Goal: Transaction & Acquisition: Download file/media

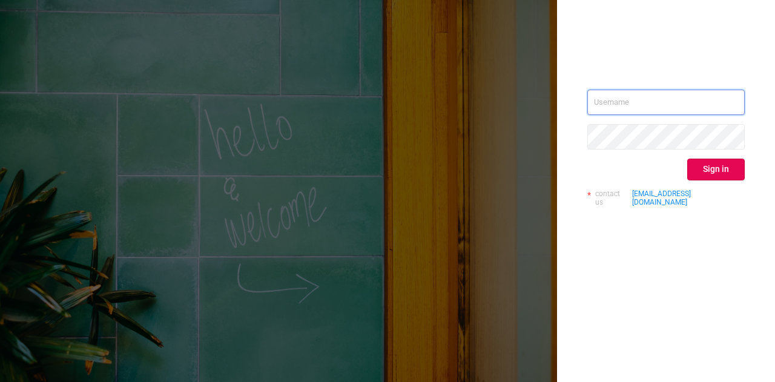
click at [647, 107] on input "text" at bounding box center [665, 102] width 157 height 25
type input "[DOMAIN_NAME][EMAIL_ADDRESS][DOMAIN_NAME]"
click at [739, 170] on button "Sign in" at bounding box center [716, 170] width 58 height 22
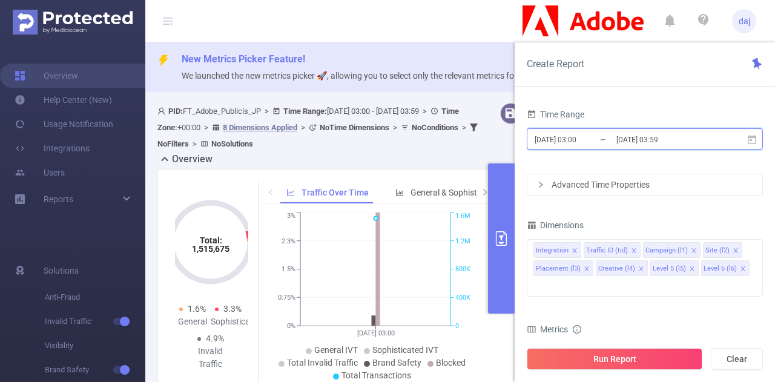
click at [753, 141] on icon at bounding box center [752, 139] width 11 height 11
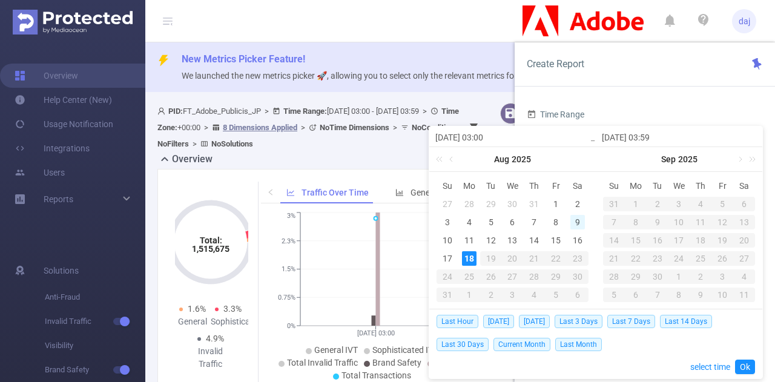
click at [575, 222] on div "9" at bounding box center [577, 222] width 15 height 15
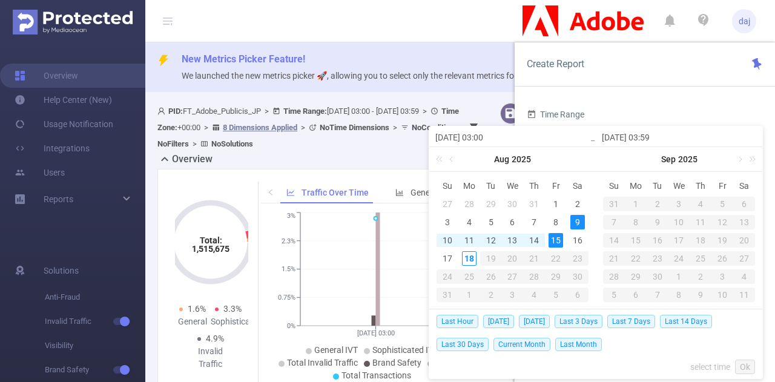
click at [556, 240] on div "15" at bounding box center [556, 240] width 15 height 15
type input "[DATE] 03:00"
type input "[DATE] 03:59"
type input "[DATE] 03:00"
type input "[DATE] 03:59"
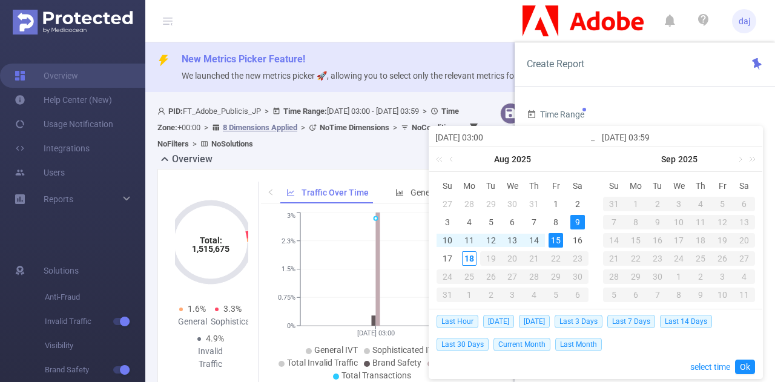
click at [500, 141] on input "[DATE] 03:00" at bounding box center [512, 137] width 154 height 15
click at [707, 360] on link "select time" at bounding box center [710, 366] width 40 height 23
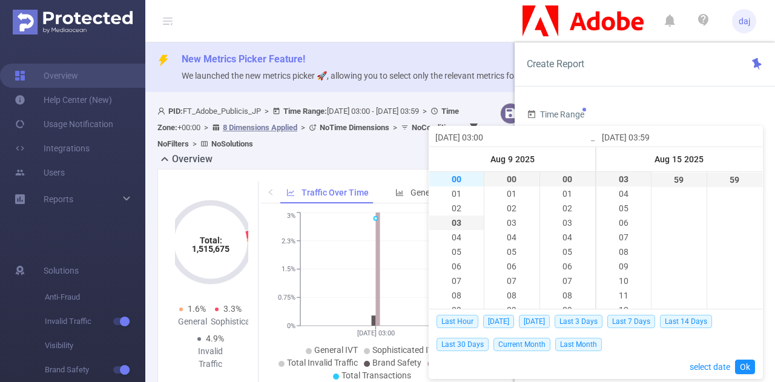
click at [457, 182] on li "00" at bounding box center [456, 179] width 55 height 15
type input "[DATE] 00:00"
click at [624, 180] on li "23" at bounding box center [624, 180] width 55 height 15
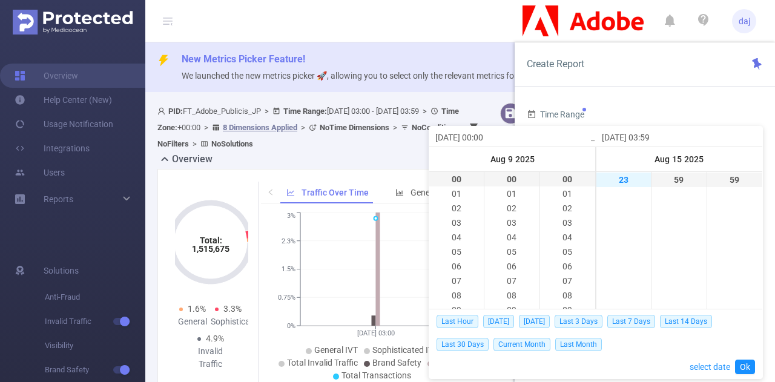
type input "[DATE] 23:59"
click at [742, 365] on link "Ok" at bounding box center [745, 367] width 20 height 15
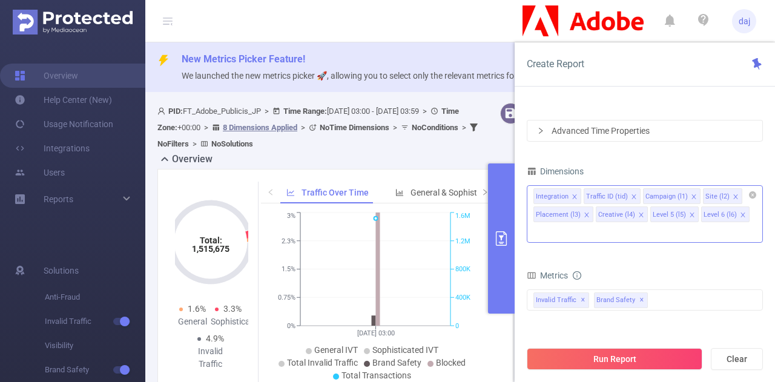
click at [577, 194] on icon "icon: close" at bounding box center [575, 197] width 6 height 6
click at [589, 213] on icon "icon: close" at bounding box center [586, 215] width 4 height 4
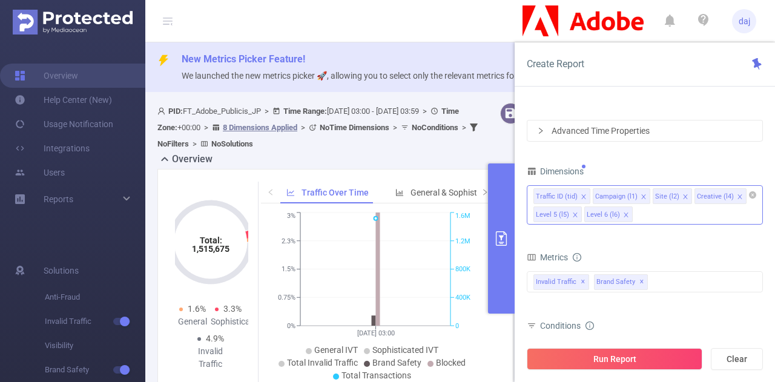
click at [737, 194] on icon "icon: close" at bounding box center [740, 197] width 6 height 6
click at [733, 194] on icon "icon: close" at bounding box center [736, 197] width 6 height 6
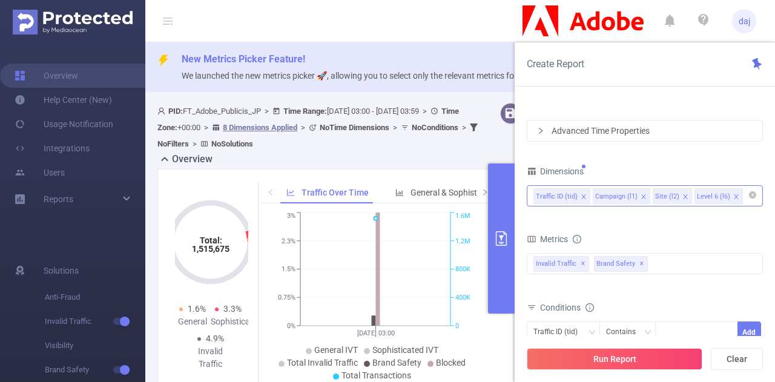
click at [733, 195] on icon "icon: close" at bounding box center [736, 197] width 6 height 6
click at [581, 262] on span "✕" at bounding box center [583, 264] width 5 height 15
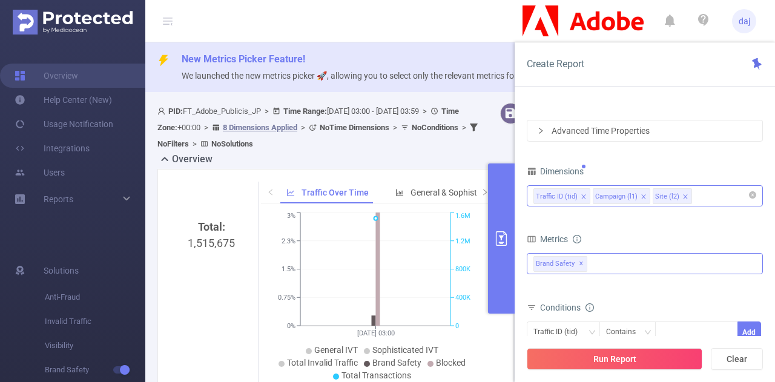
click at [580, 262] on span "✕" at bounding box center [581, 264] width 5 height 15
click at [575, 119] on form "Time Range [DATE] 00:00 _ [DATE] 23:59 Advanced Time Properties" at bounding box center [645, 97] width 236 height 90
click at [579, 131] on div "Advanced Time Properties" at bounding box center [644, 131] width 235 height 21
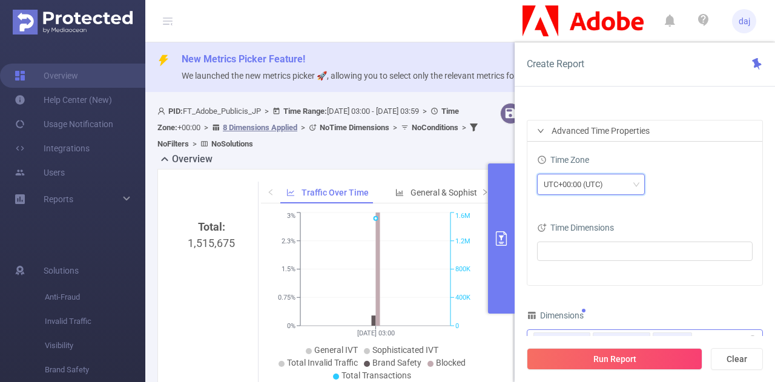
click at [596, 188] on div "UTC+00:00 (UTC)" at bounding box center [578, 184] width 68 height 20
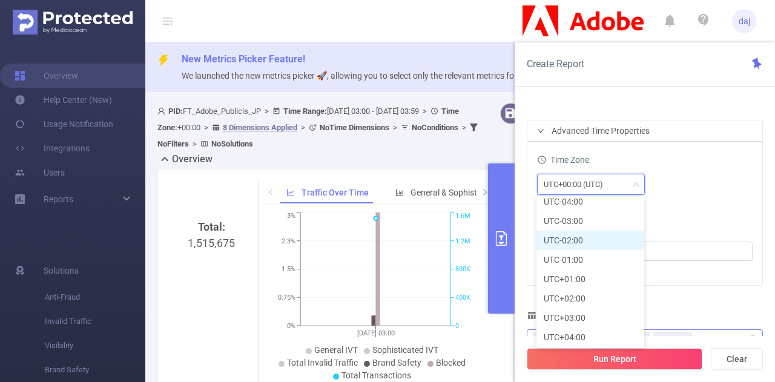
scroll to position [317, 0]
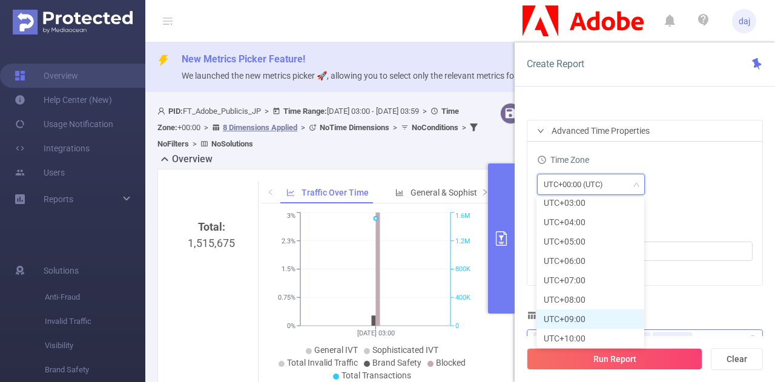
click at [580, 323] on li "UTC+09:00" at bounding box center [591, 318] width 108 height 19
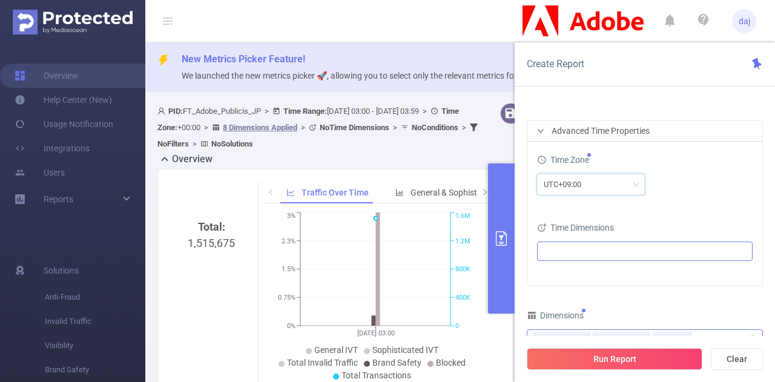
click at [600, 244] on ul at bounding box center [640, 251] width 199 height 18
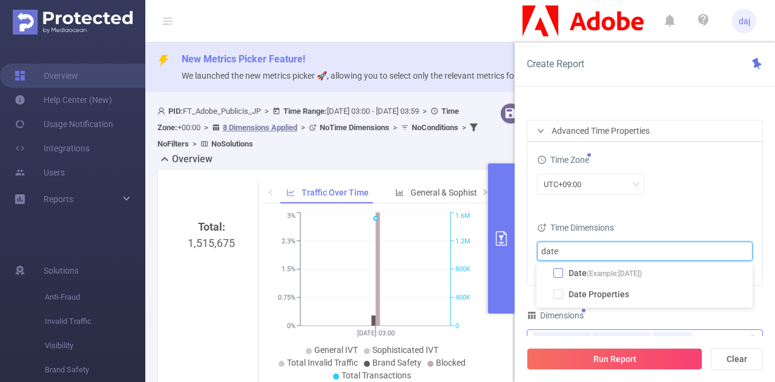
type input "date"
click at [556, 273] on span at bounding box center [559, 273] width 10 height 10
click at [699, 210] on div "Time Zone UTC+09:00 Time Dimensions Date" at bounding box center [644, 214] width 235 height 144
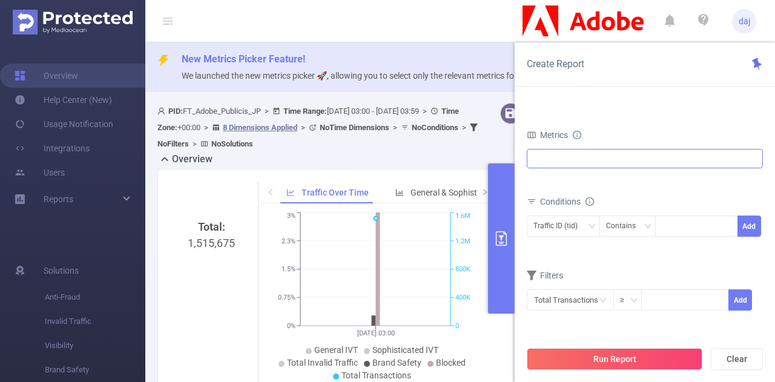
click at [606, 159] on div at bounding box center [645, 158] width 236 height 19
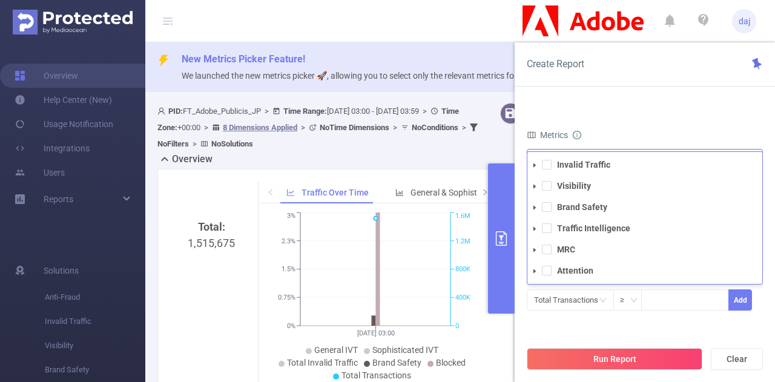
click at [553, 163] on li "Invalid Traffic" at bounding box center [644, 165] width 235 height 16
click at [546, 165] on span at bounding box center [547, 165] width 10 height 10
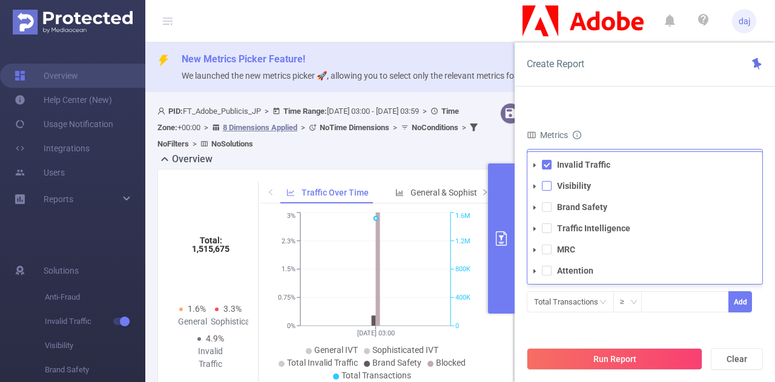
click at [546, 189] on span at bounding box center [547, 186] width 10 height 10
click at [549, 206] on span at bounding box center [547, 207] width 10 height 10
click at [551, 232] on li "Traffic Intelligence" at bounding box center [644, 228] width 235 height 16
click at [546, 230] on span at bounding box center [547, 228] width 10 height 10
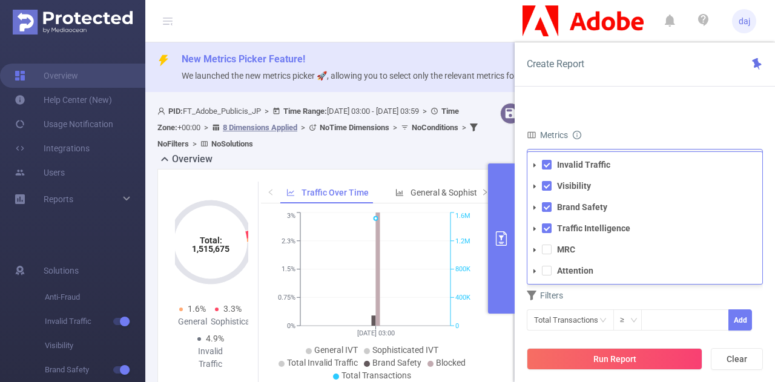
click at [546, 242] on li "MRC" at bounding box center [644, 250] width 235 height 16
click at [546, 254] on li "MRC" at bounding box center [644, 250] width 235 height 16
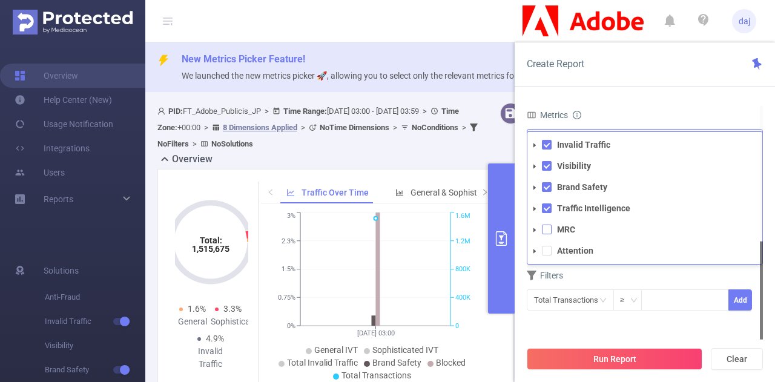
click at [544, 231] on span at bounding box center [547, 230] width 10 height 10
click at [546, 246] on span at bounding box center [547, 251] width 10 height 10
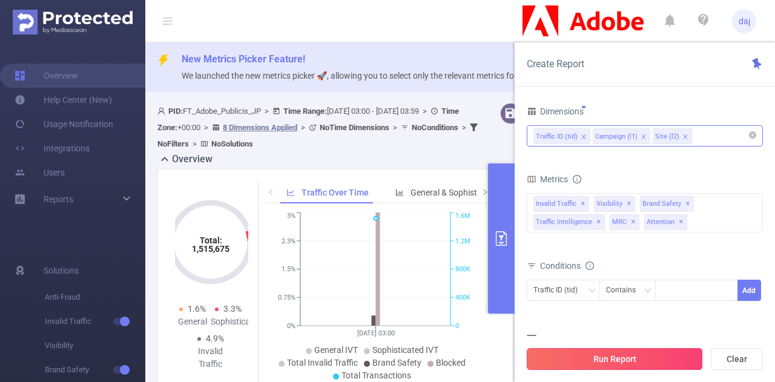
click at [632, 357] on button "Run Report" at bounding box center [615, 359] width 176 height 22
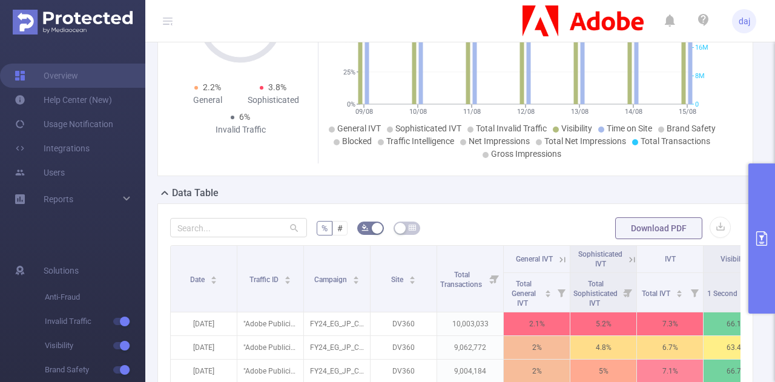
scroll to position [288, 0]
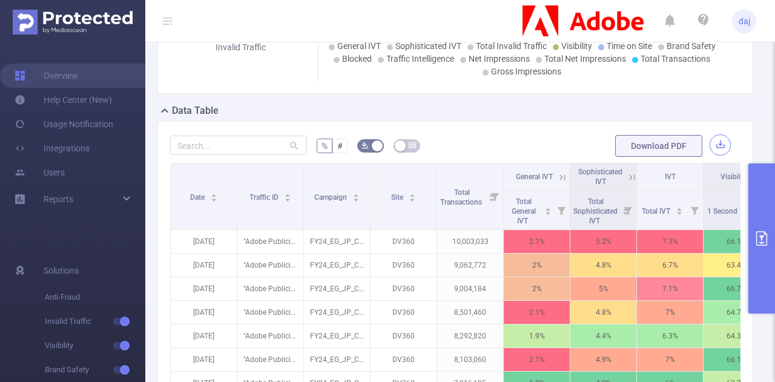
click at [712, 140] on button "button" at bounding box center [720, 144] width 21 height 21
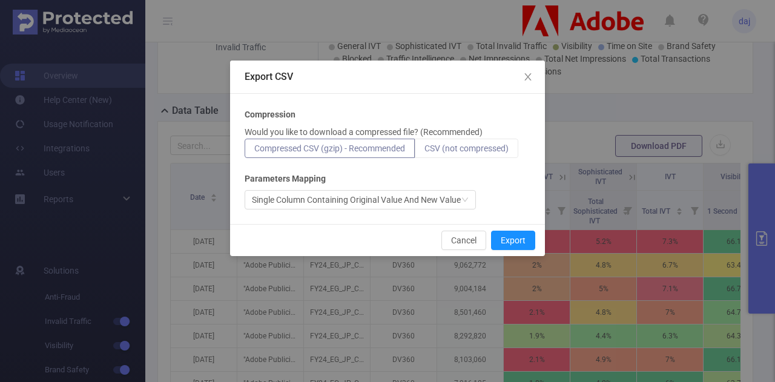
click at [454, 142] on label "CSV (not compressed)" at bounding box center [467, 148] width 104 height 19
click at [425, 151] on input "CSV (not compressed)" at bounding box center [425, 151] width 0 height 0
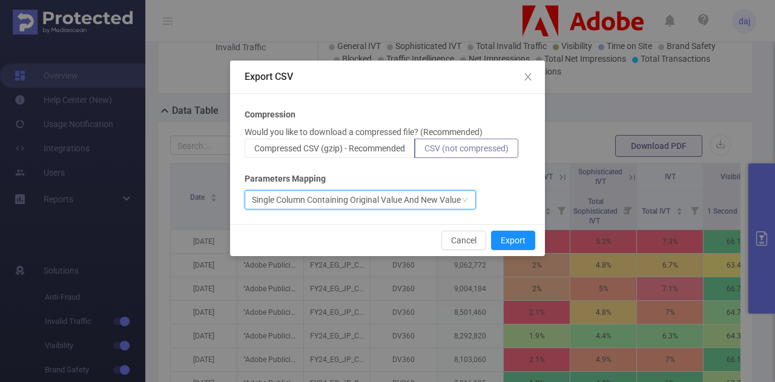
click at [455, 198] on div "Single Column Containing Original Value And New Value" at bounding box center [356, 200] width 209 height 18
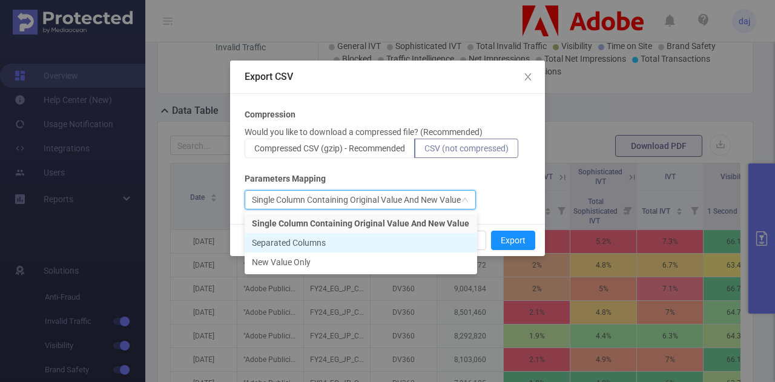
click at [415, 245] on li "Separated Columns" at bounding box center [361, 242] width 233 height 19
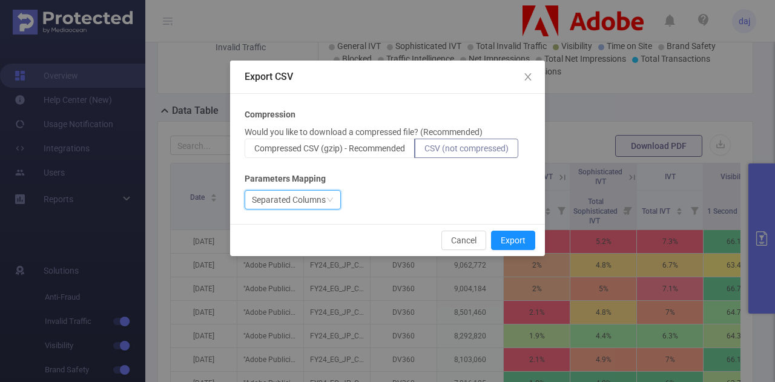
click at [328, 202] on icon "icon: down" at bounding box center [329, 199] width 7 height 7
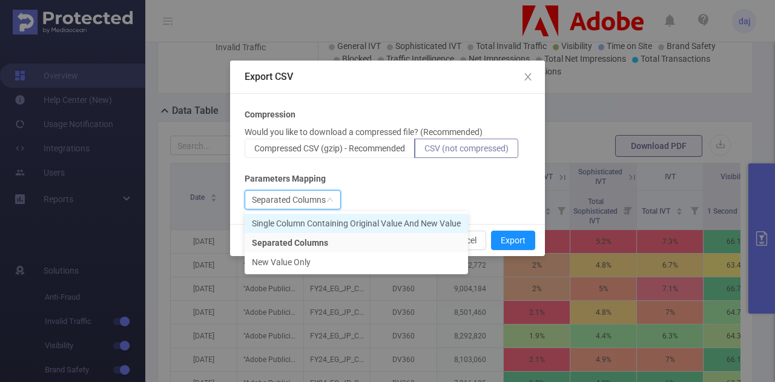
click at [359, 228] on li "Single Column Containing Original Value And New Value" at bounding box center [356, 223] width 223 height 19
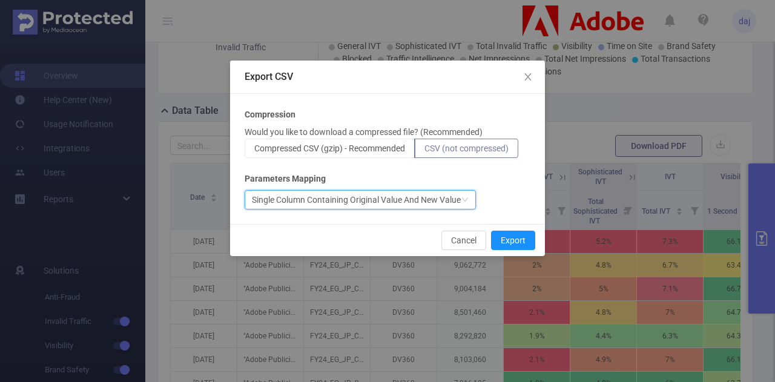
click at [387, 198] on div "Single Column Containing Original Value And New Value" at bounding box center [356, 200] width 209 height 18
click at [458, 164] on div "Compression Would you like to download a compressed file? (Recommended) Compres…" at bounding box center [388, 158] width 286 height 101
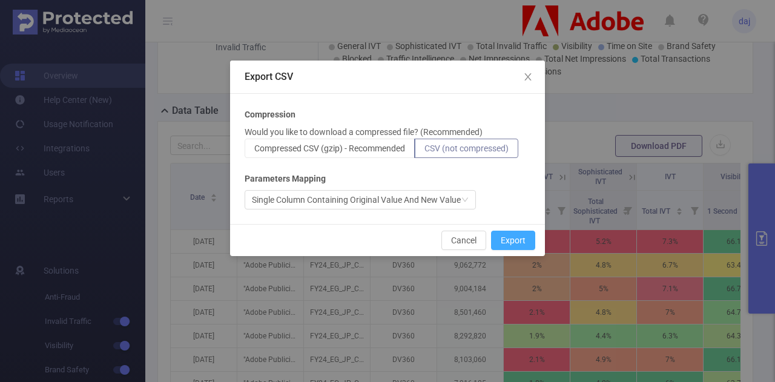
click at [514, 237] on button "Export" at bounding box center [513, 240] width 44 height 19
